Goal: Find specific page/section: Find specific page/section

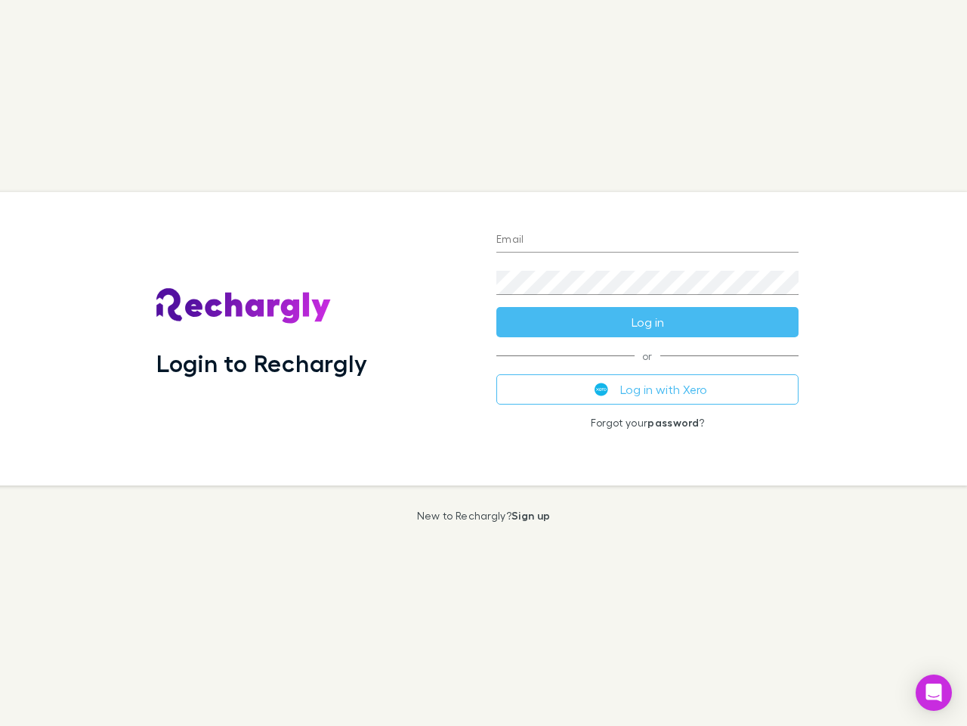
click at [484, 363] on div "Login to Rechargly" at bounding box center [314, 338] width 340 height 293
click at [648, 240] on input "Email" at bounding box center [648, 240] width 302 height 24
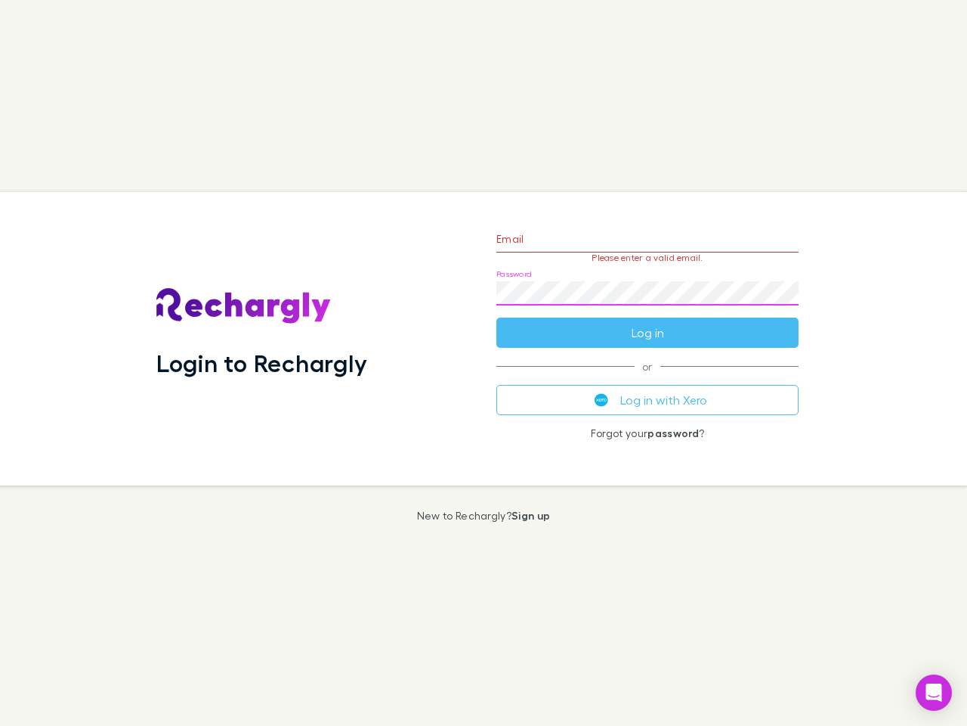
click at [648, 322] on form "Email Please enter a valid email. Password Log in" at bounding box center [648, 282] width 302 height 132
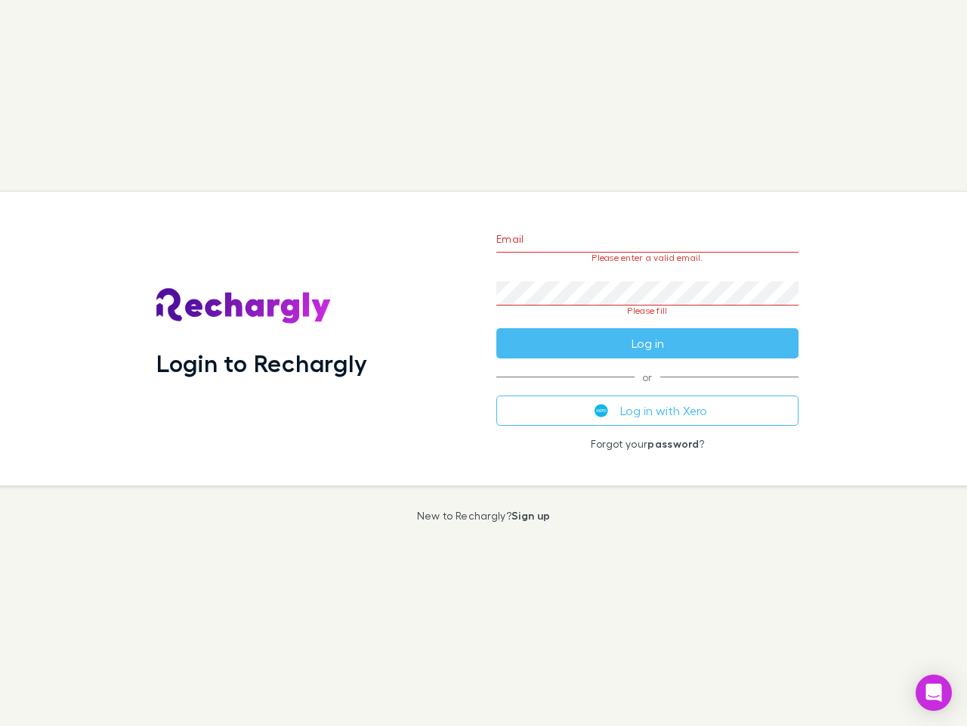
click at [648, 389] on div "Email Please enter a valid email. Password Please fill Log in or Log in with Xe…" at bounding box center [647, 338] width 326 height 293
click at [934, 692] on icon "Open Intercom Messenger" at bounding box center [935, 692] width 16 height 18
